Goal: Find specific page/section: Find specific page/section

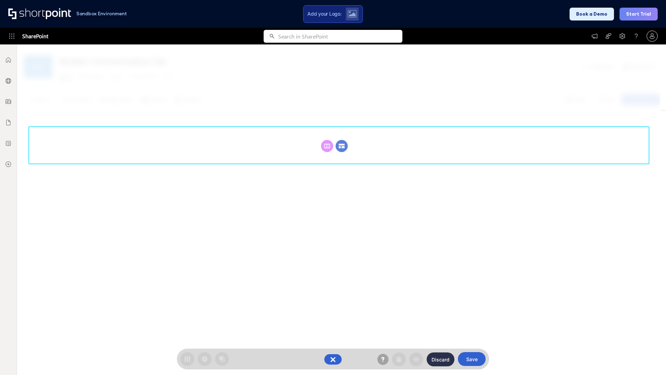
click at [342, 140] on circle at bounding box center [342, 146] width 12 height 12
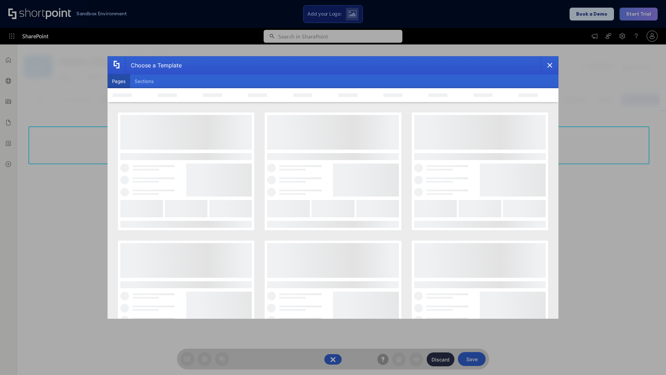
scroll to position [95, 0]
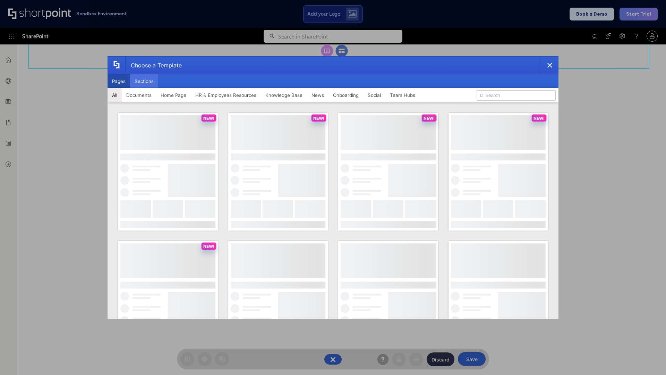
click at [144, 81] on button "Sections" at bounding box center [144, 81] width 28 height 14
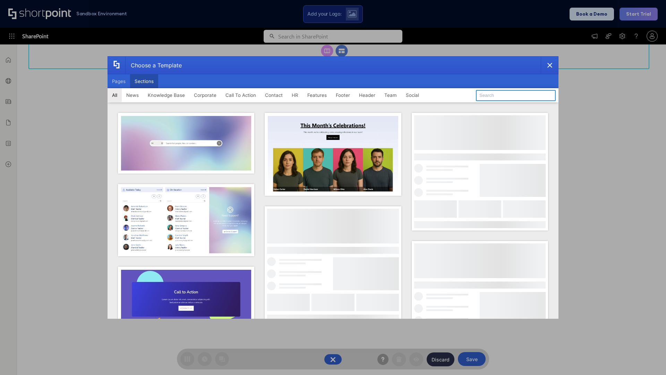
type input "Teams Advanced"
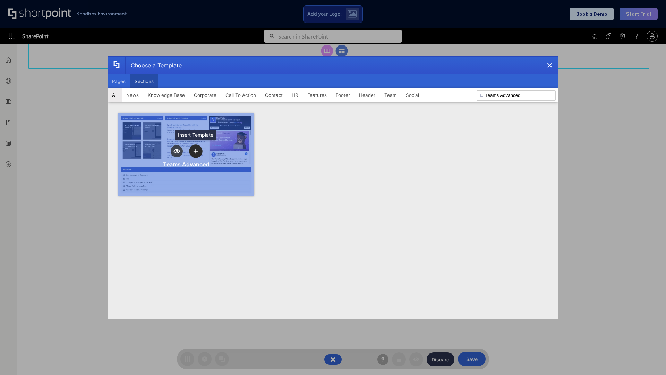
click at [196, 151] on icon "template selector" at bounding box center [195, 151] width 5 height 5
